Goal: Information Seeking & Learning: Learn about a topic

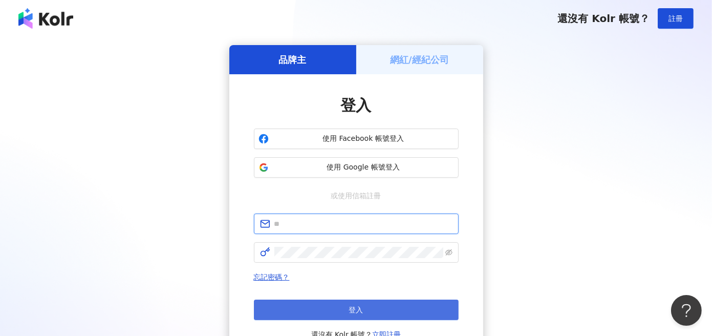
type input "**********"
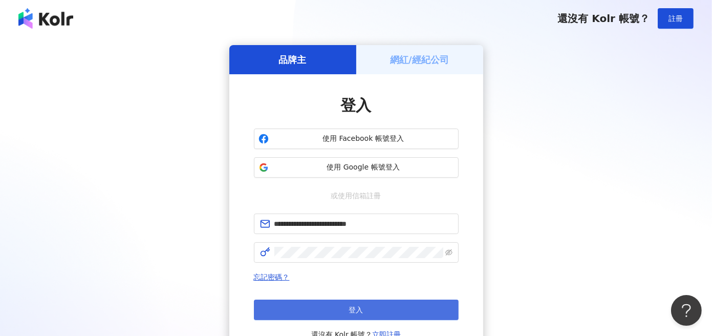
click at [360, 310] on span "登入" at bounding box center [356, 310] width 14 height 8
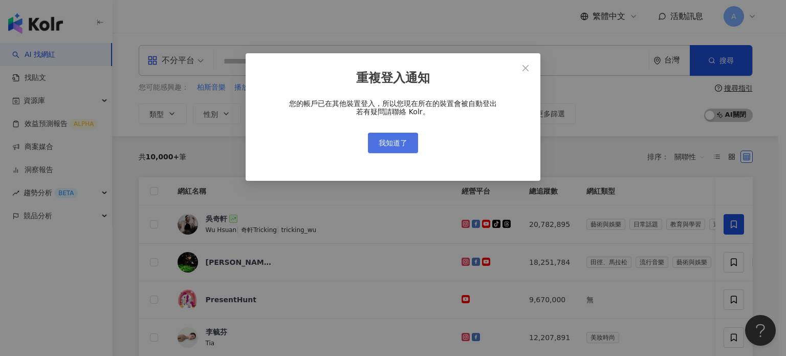
click at [404, 143] on span "我知道了" at bounding box center [393, 143] width 29 height 8
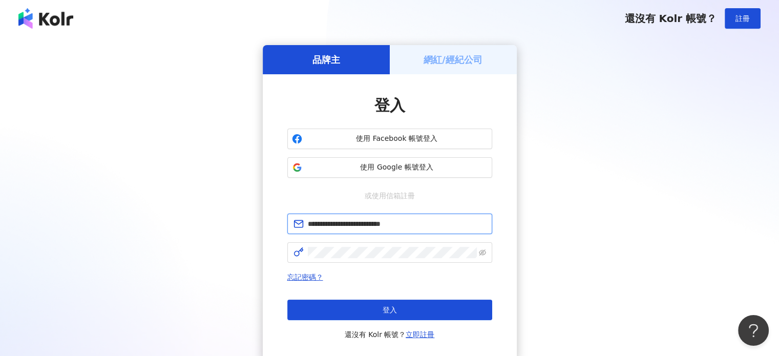
drag, startPoint x: 427, startPoint y: 222, endPoint x: 271, endPoint y: 223, distance: 156.6
click at [272, 223] on div "**********" at bounding box center [390, 217] width 254 height 287
paste input "text"
type input "**********"
click at [258, 249] on div "**********" at bounding box center [389, 203] width 754 height 316
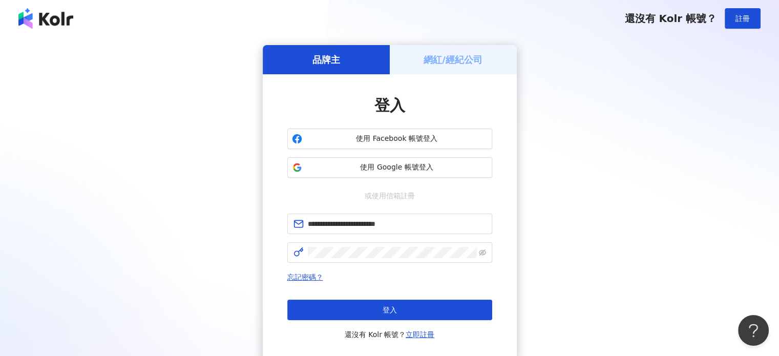
click at [161, 224] on div "**********" at bounding box center [389, 203] width 754 height 316
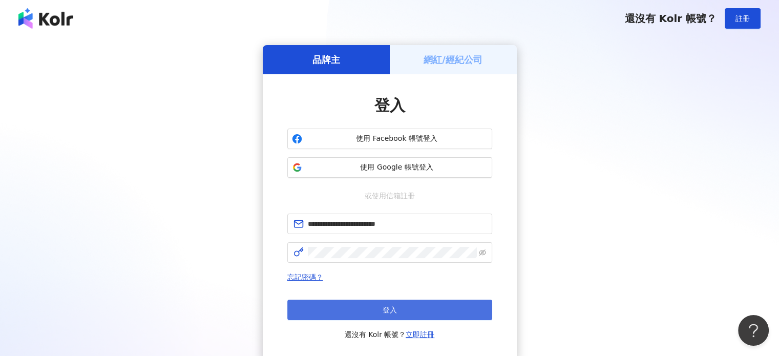
click at [400, 314] on button "登入" at bounding box center [389, 309] width 205 height 20
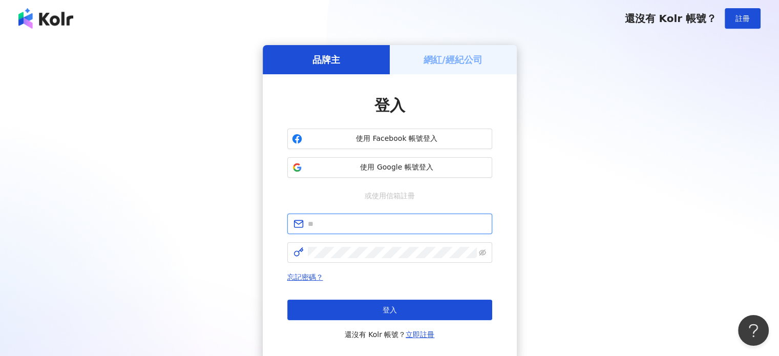
type input "**********"
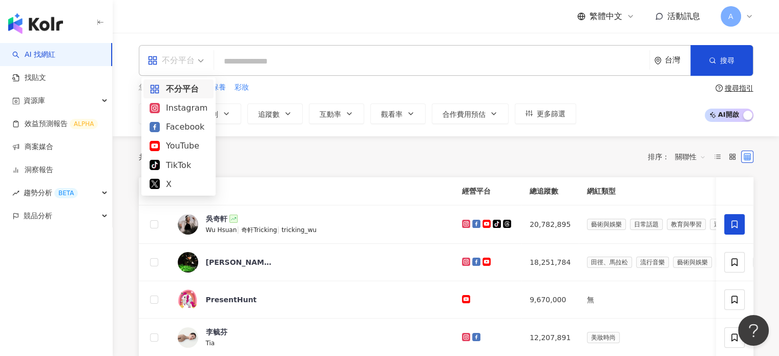
click at [199, 62] on span "不分平台" at bounding box center [175, 60] width 56 height 16
click at [192, 87] on div "不分平台" at bounding box center [178, 88] width 58 height 13
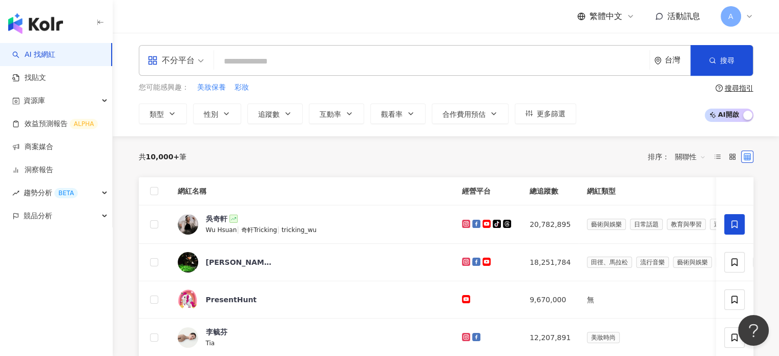
click at [278, 60] on input "search" at bounding box center [431, 61] width 427 height 19
click at [670, 59] on div "台灣" at bounding box center [677, 60] width 26 height 9
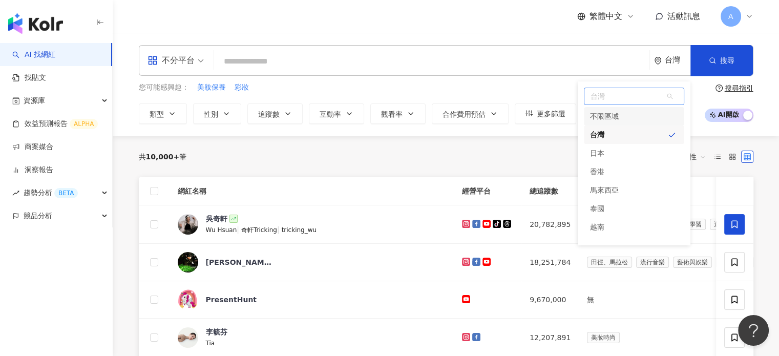
click at [639, 117] on div "不限區域" at bounding box center [634, 116] width 100 height 18
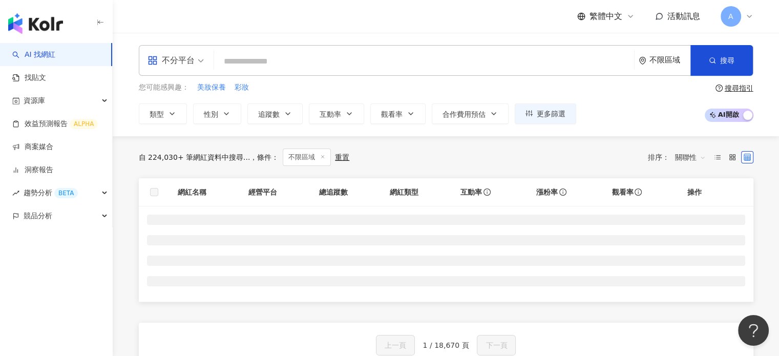
click at [670, 61] on div "不限區域" at bounding box center [669, 60] width 41 height 9
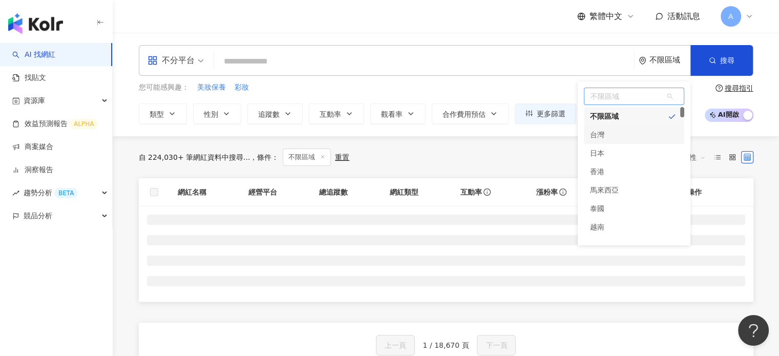
click at [637, 138] on div "台灣" at bounding box center [634, 134] width 100 height 18
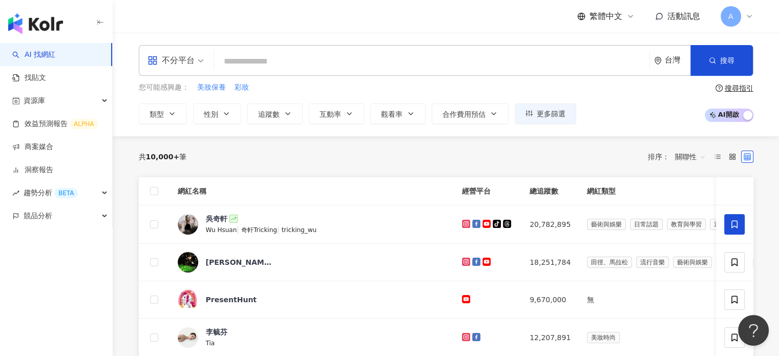
click at [674, 60] on div "台灣" at bounding box center [677, 60] width 26 height 9
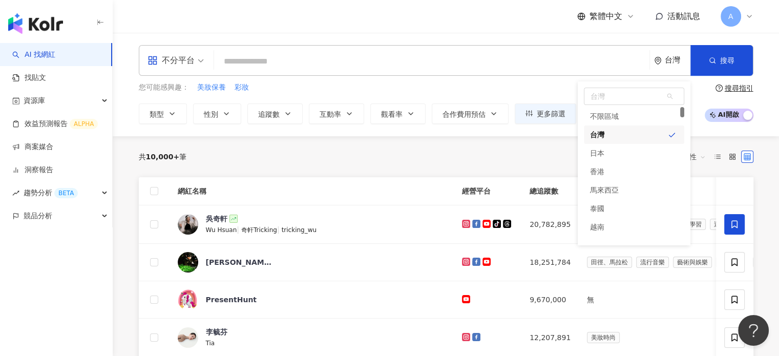
click at [442, 157] on div "共 10,000+ 筆 排序： 關聯性" at bounding box center [446, 156] width 614 height 16
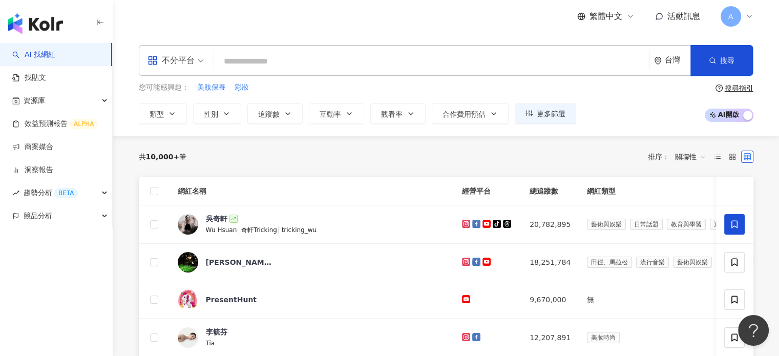
click at [319, 61] on input "search" at bounding box center [431, 61] width 427 height 19
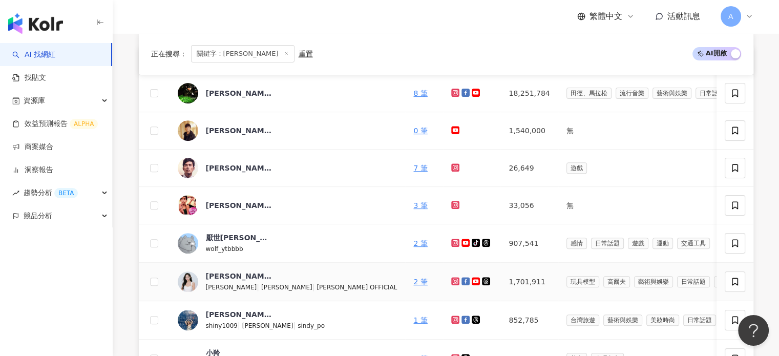
scroll to position [256, 0]
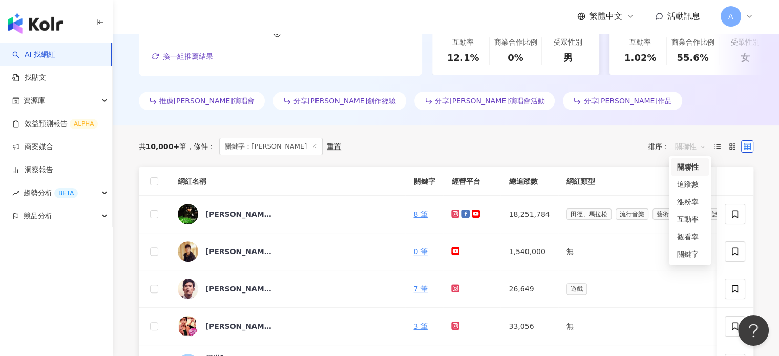
click at [698, 145] on span "關聯性" at bounding box center [690, 146] width 31 height 16
type input "***"
click at [590, 154] on div "共 10,000+ 筆 條件 ： 關鍵字：[PERSON_NAME]置 排序： 關聯性" at bounding box center [446, 146] width 614 height 17
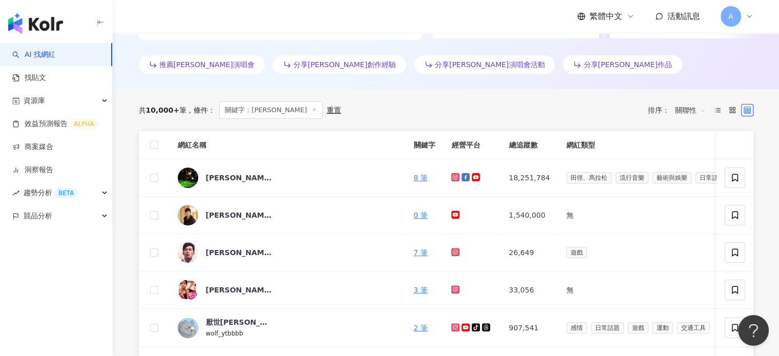
scroll to position [307, 0]
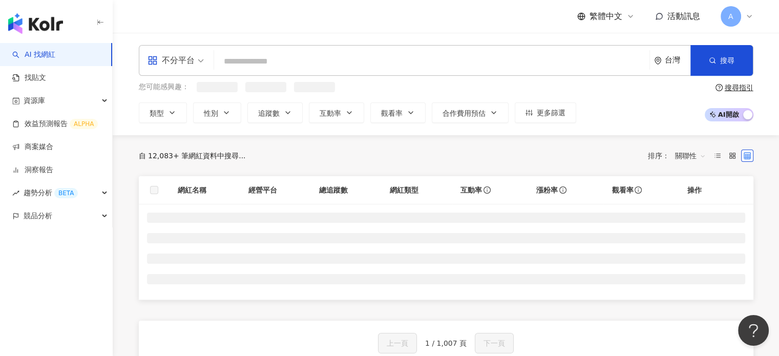
click at [52, 20] on img "button" at bounding box center [35, 23] width 55 height 20
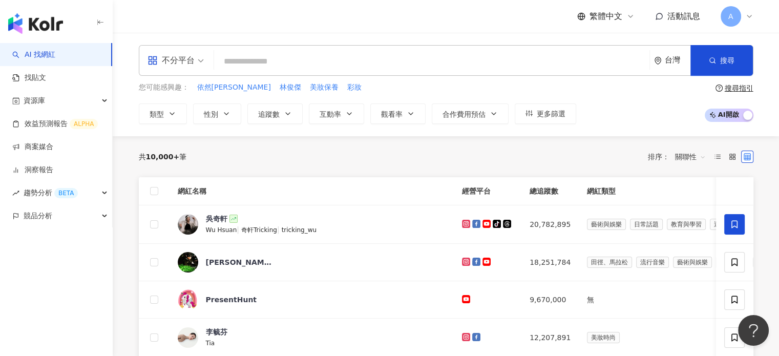
click at [712, 12] on div "A" at bounding box center [736, 16] width 33 height 20
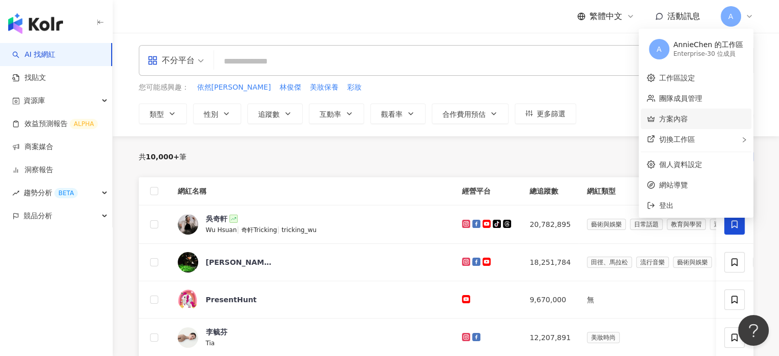
click at [677, 120] on link "方案內容" at bounding box center [673, 119] width 29 height 8
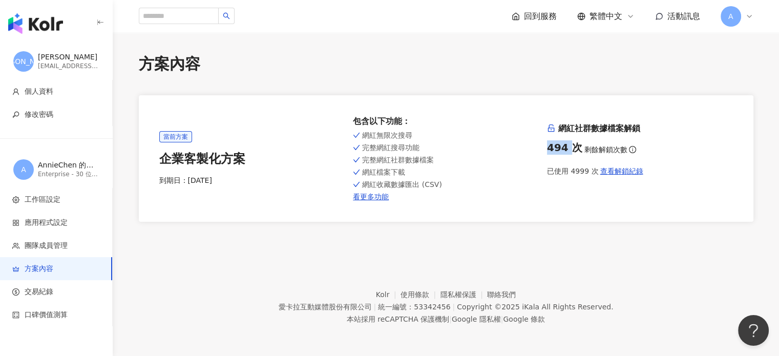
drag, startPoint x: 548, startPoint y: 147, endPoint x: 577, endPoint y: 148, distance: 29.7
click at [572, 146] on div "494 次" at bounding box center [564, 147] width 35 height 14
click at [40, 28] on img "button" at bounding box center [35, 23] width 55 height 20
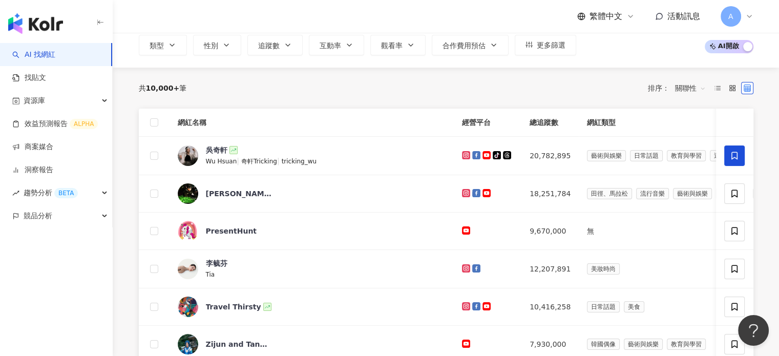
scroll to position [51, 0]
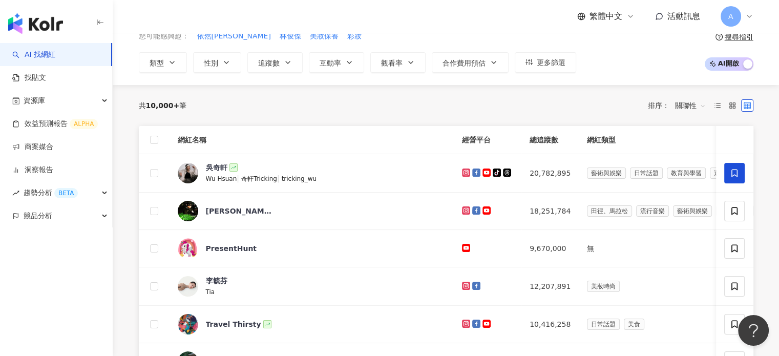
click at [692, 107] on span "關聯性" at bounding box center [690, 105] width 31 height 16
click at [690, 194] on div "觀看率" at bounding box center [690, 195] width 26 height 11
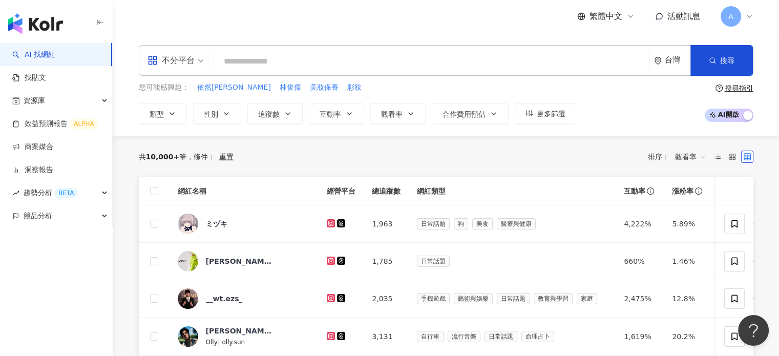
click at [688, 156] on span "觀看率" at bounding box center [690, 156] width 31 height 16
click at [692, 195] on div "追蹤數" at bounding box center [690, 194] width 26 height 11
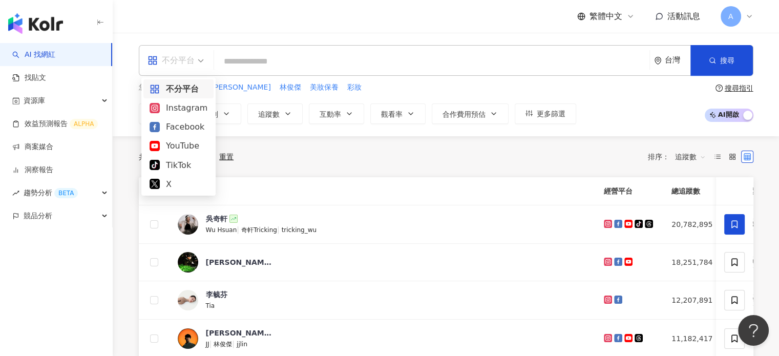
click at [201, 62] on span "不分平台" at bounding box center [175, 60] width 56 height 16
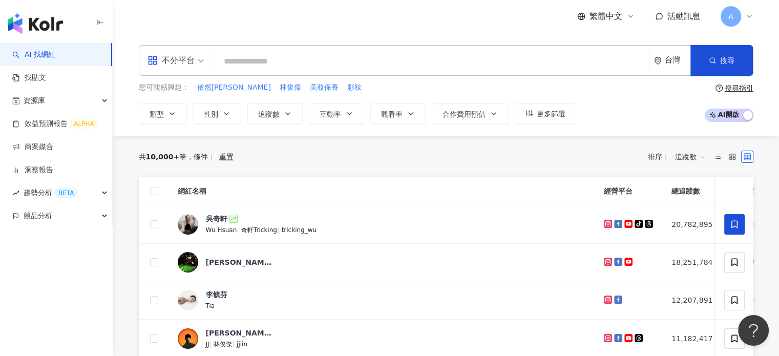
click at [268, 153] on div "共 10,000+ 筆 條件 ： 重置 排序： 追蹤數" at bounding box center [446, 156] width 614 height 16
click at [644, 222] on icon at bounding box center [648, 224] width 8 height 8
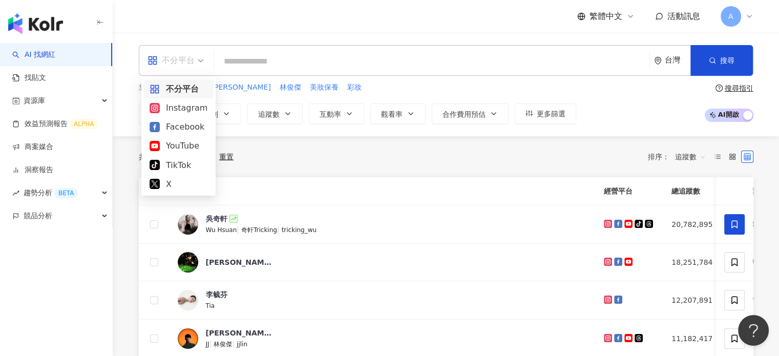
click at [196, 58] on span "不分平台" at bounding box center [175, 60] width 56 height 16
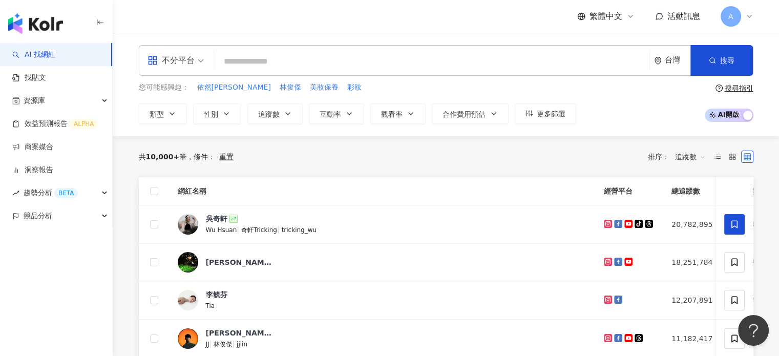
click at [358, 169] on div "共 10,000+ 筆 條件 ： 重置 排序： 追蹤數" at bounding box center [446, 156] width 614 height 41
click at [705, 154] on div "追蹤數" at bounding box center [690, 156] width 42 height 16
click at [567, 164] on div "共 10,000+ 筆 條件 ： 重置 排序： 追蹤數" at bounding box center [446, 156] width 614 height 16
click at [219, 230] on span "Wu Hsuan" at bounding box center [221, 229] width 31 height 7
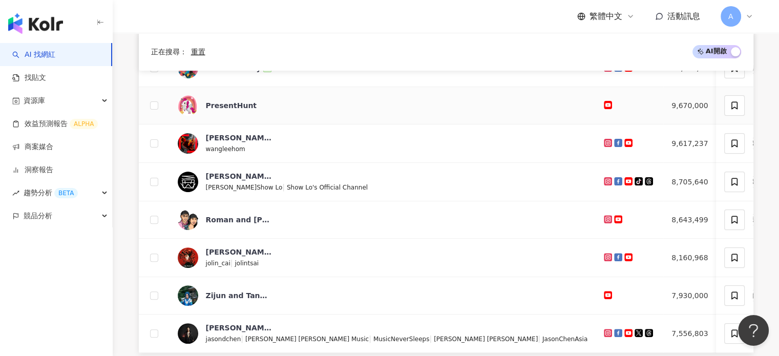
scroll to position [307, 0]
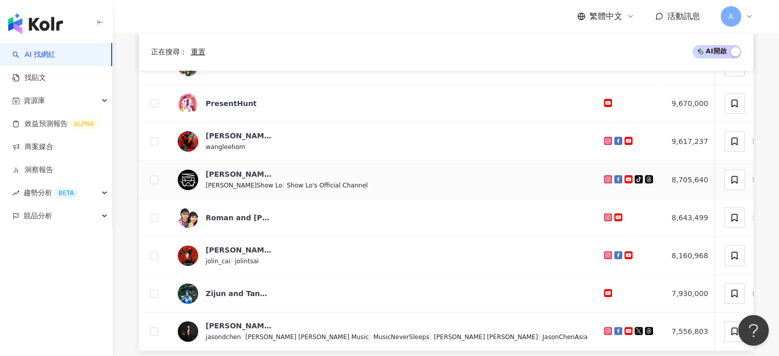
click at [648, 179] on icon at bounding box center [649, 179] width 2 height 1
click at [229, 171] on div "[PERSON_NAME]" at bounding box center [239, 174] width 67 height 10
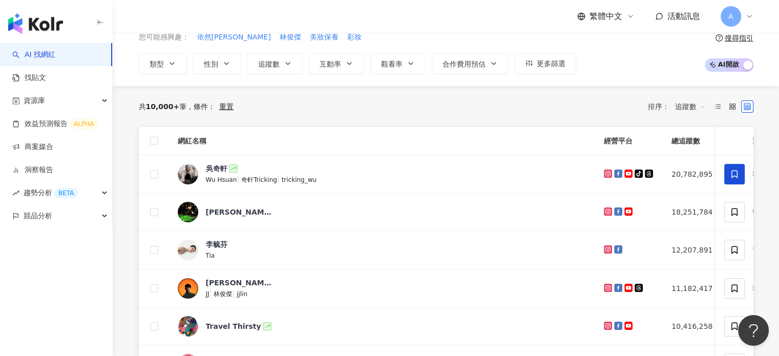
scroll to position [0, 0]
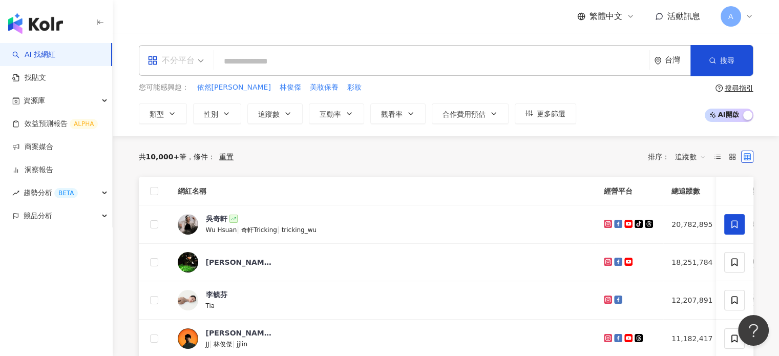
click at [197, 64] on span "不分平台" at bounding box center [175, 60] width 56 height 16
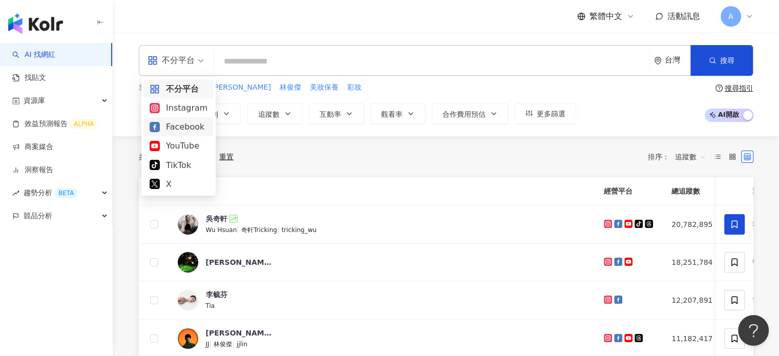
click at [313, 151] on div "共 10,000+ 筆 條件 ： 重置 排序： 追蹤數" at bounding box center [446, 156] width 614 height 16
